Goal: Find specific page/section

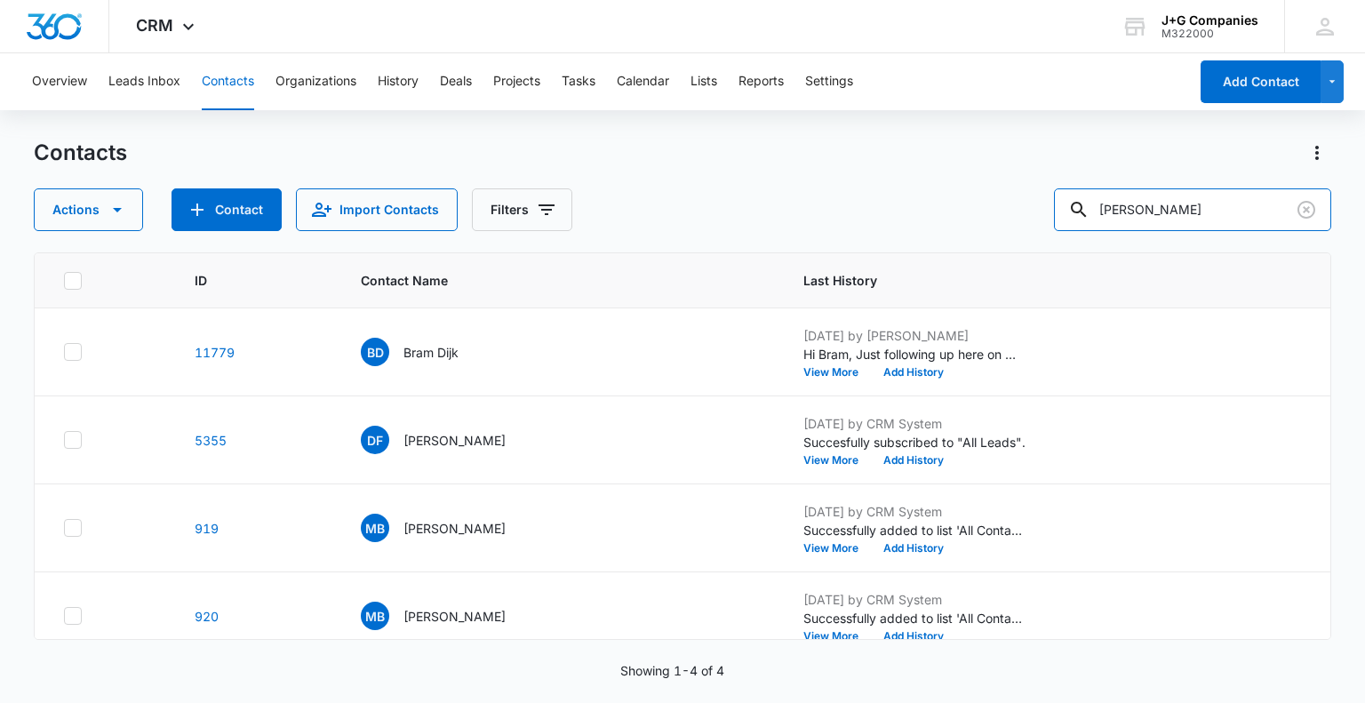
drag, startPoint x: 1031, startPoint y: 184, endPoint x: 1002, endPoint y: 184, distance: 28.4
click at [1010, 183] on div "Contacts Actions Contact Import Contacts Filters bram" at bounding box center [682, 185] width 1296 height 92
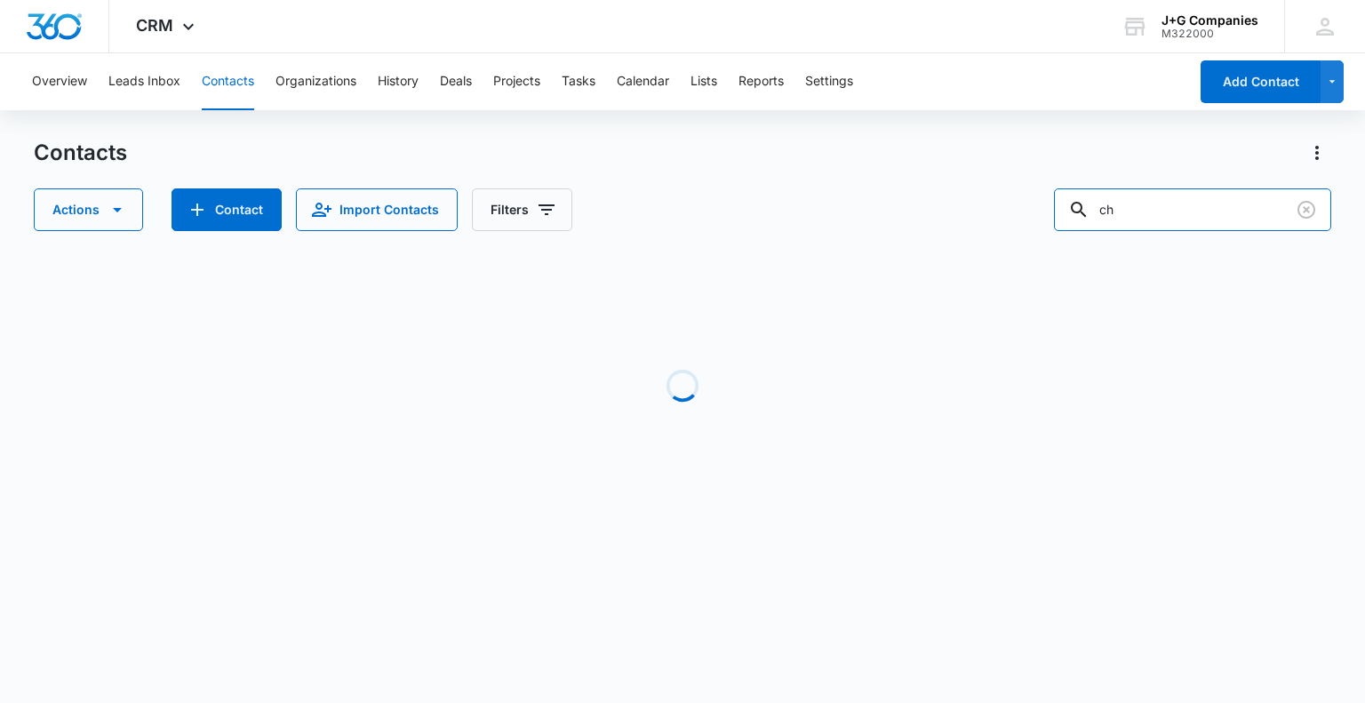
type input "c"
type input "chels"
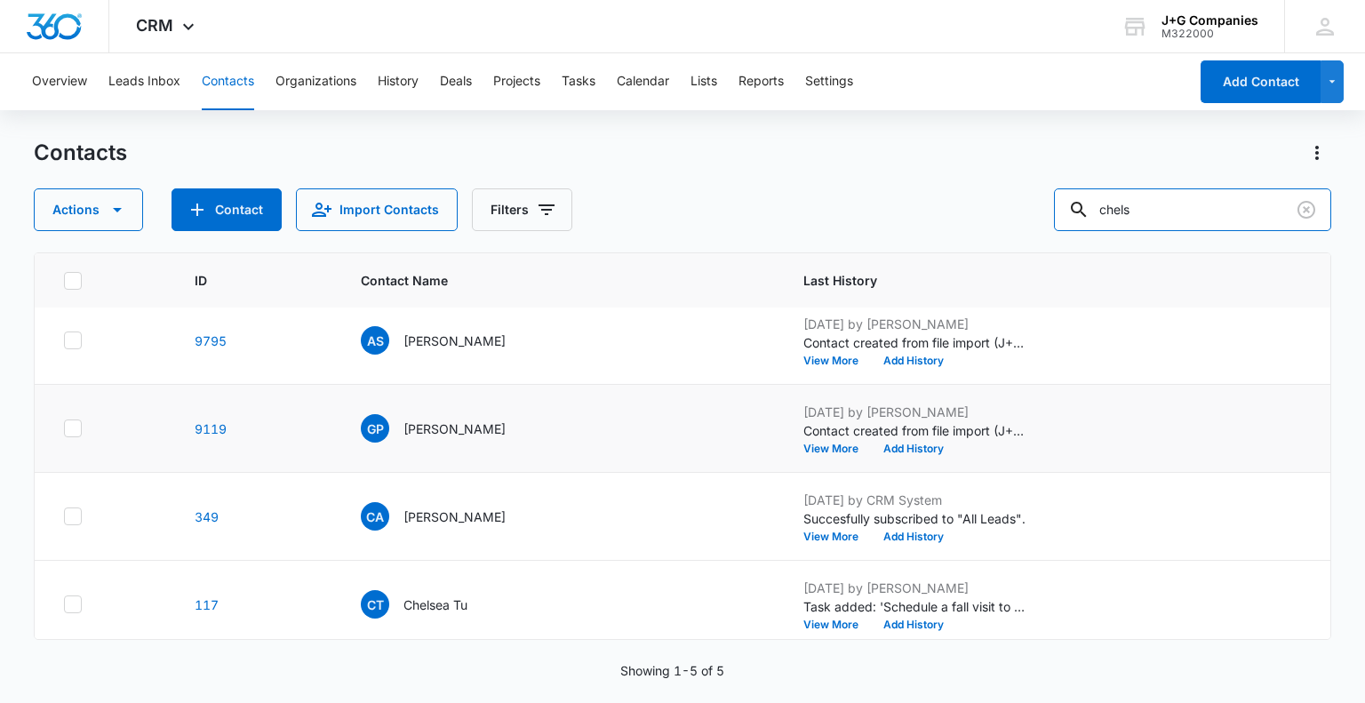
scroll to position [107, 0]
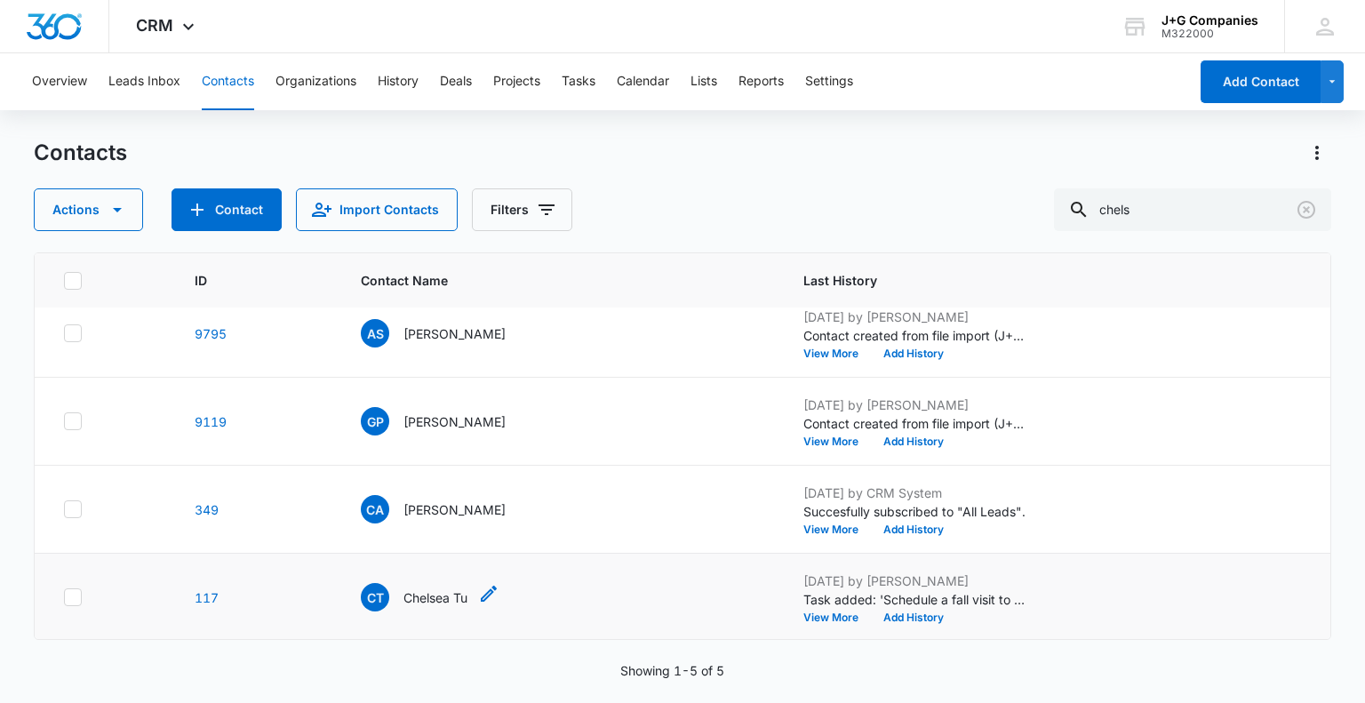
click at [430, 589] on p "Chelsea Tu" at bounding box center [435, 597] width 64 height 19
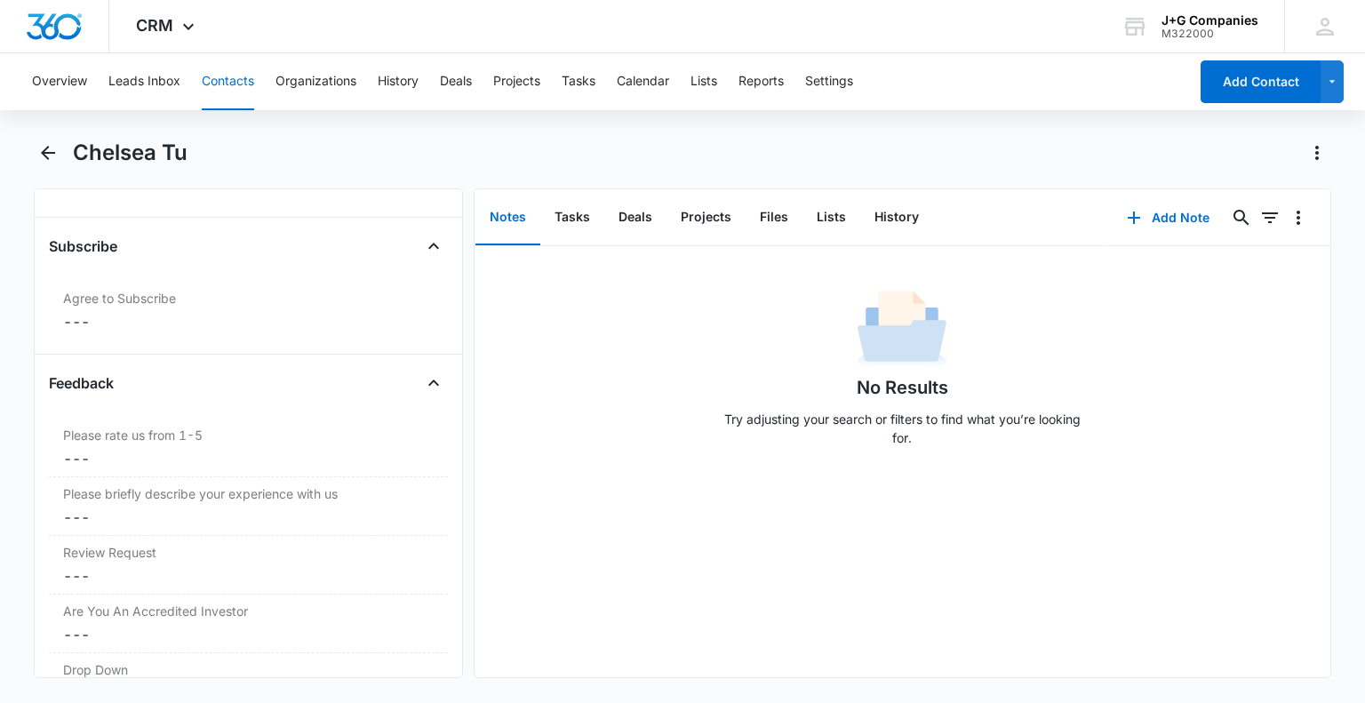
scroll to position [2457, 0]
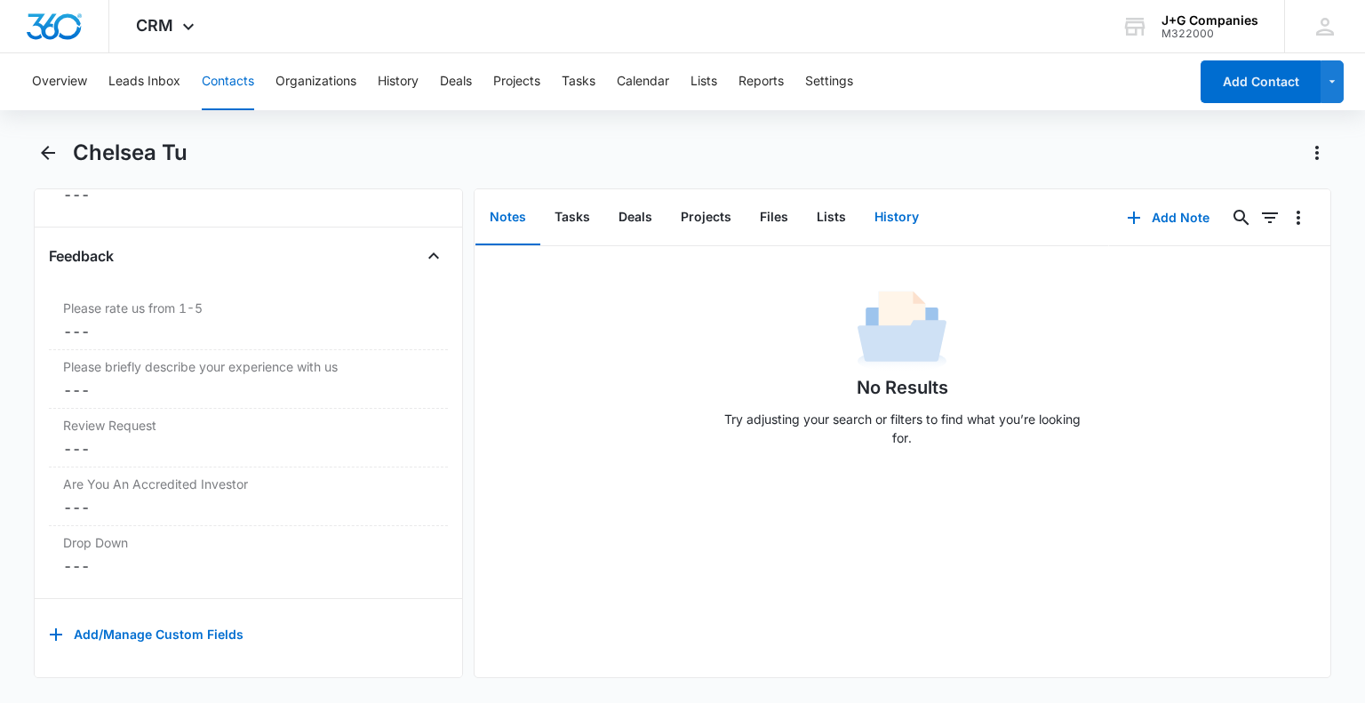
click at [892, 211] on button "History" at bounding box center [896, 217] width 73 height 55
